Goal: Task Accomplishment & Management: Manage account settings

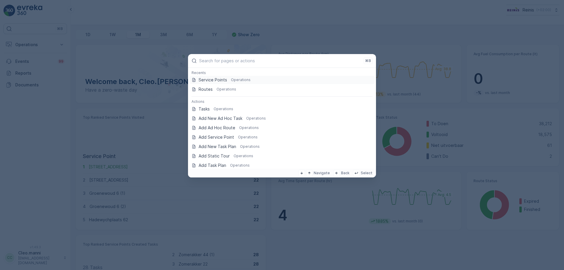
click at [218, 82] on p "Service Points" at bounding box center [212, 80] width 28 height 6
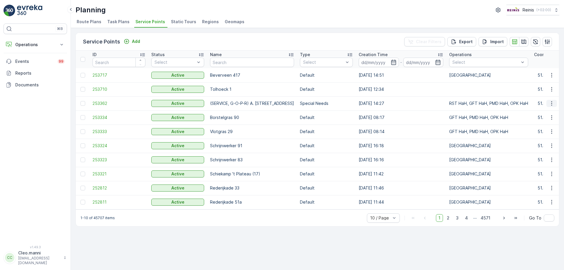
click at [551, 103] on icon "button" at bounding box center [551, 103] width 6 height 6
click at [536, 120] on span "Edit Service Point" at bounding box center [534, 120] width 35 height 6
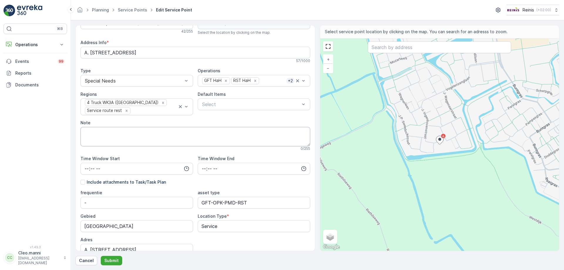
scroll to position [29, 0]
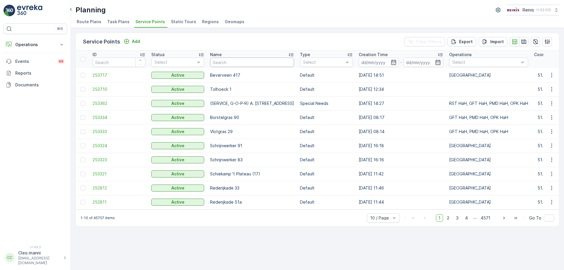
click at [247, 62] on input "text" at bounding box center [252, 62] width 84 height 9
type input "bonnet"
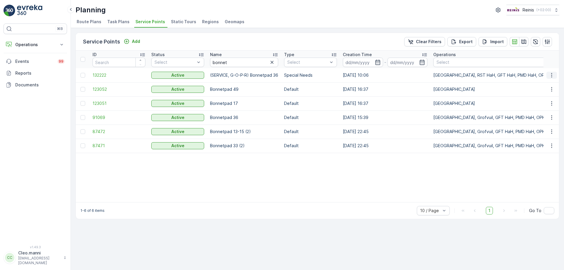
click at [550, 75] on icon "button" at bounding box center [551, 75] width 6 height 6
click at [539, 91] on span "Edit Service Point" at bounding box center [534, 92] width 35 height 6
